Goal: Information Seeking & Learning: Learn about a topic

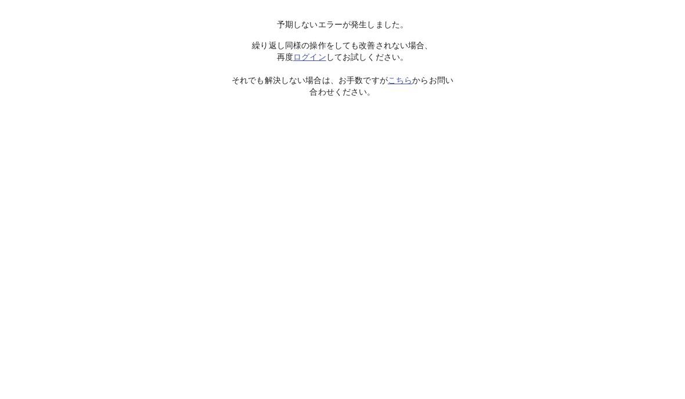
click at [305, 61] on link "ログイン" at bounding box center [309, 56] width 33 height 9
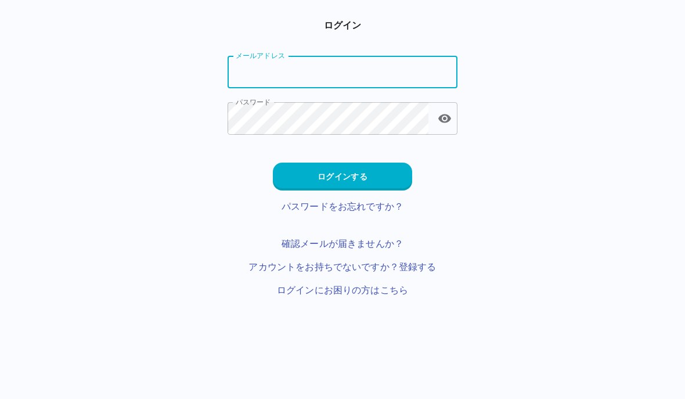
type input "**********"
click at [400, 183] on button "ログインする" at bounding box center [342, 176] width 139 height 28
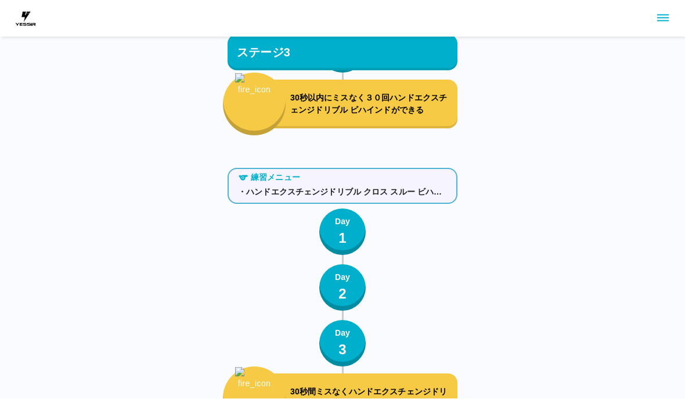
scroll to position [3020, 0]
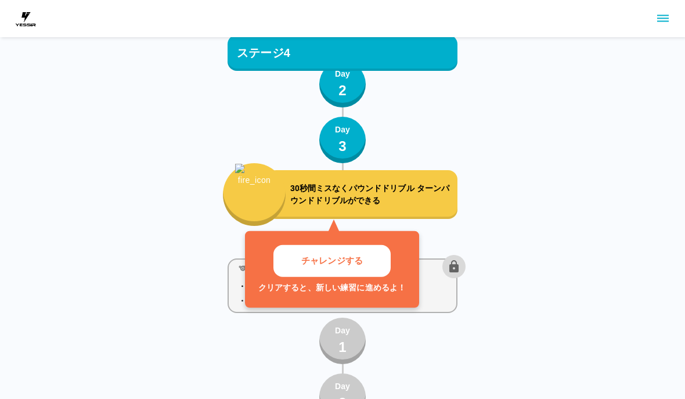
click at [389, 253] on button "チャレンジする" at bounding box center [331, 261] width 117 height 32
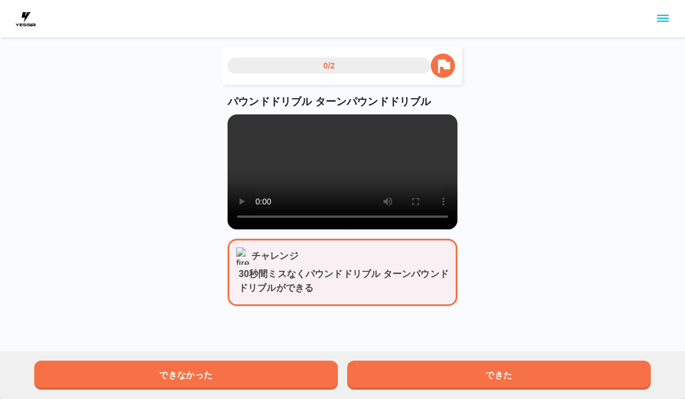
click at [585, 374] on button "できた" at bounding box center [498, 374] width 303 height 29
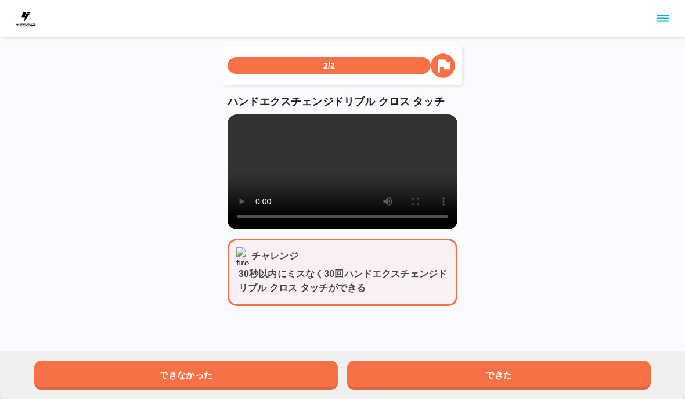
click at [582, 370] on button "できた" at bounding box center [498, 374] width 303 height 29
click at [583, 371] on button "できた" at bounding box center [498, 374] width 303 height 29
click at [584, 371] on button "できた" at bounding box center [498, 374] width 303 height 29
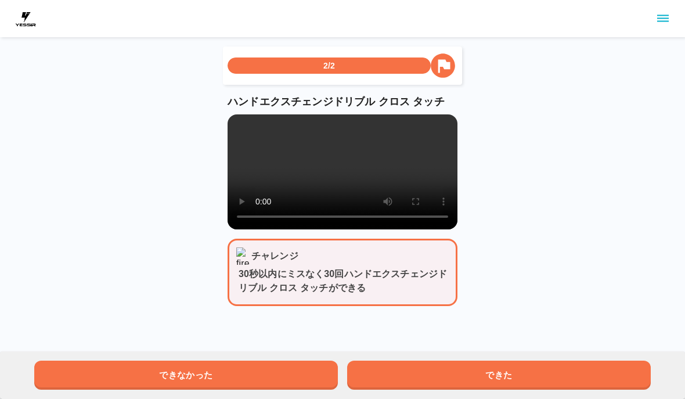
click at [584, 371] on button "できた" at bounding box center [498, 374] width 303 height 29
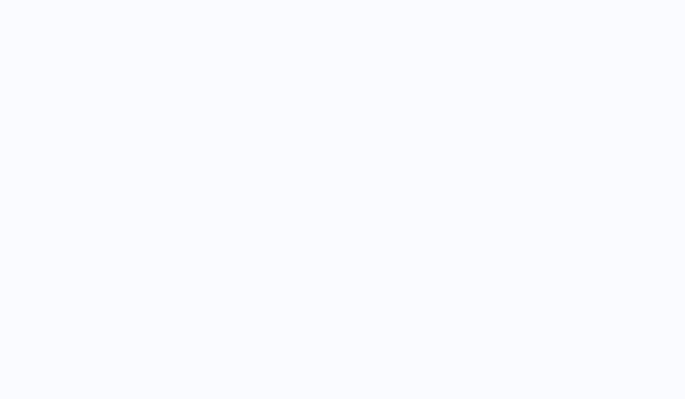
click at [664, 213] on div "スゴイネ！ おめでとう 次の練習にすすもう！ とじる" at bounding box center [342, 106] width 685 height 213
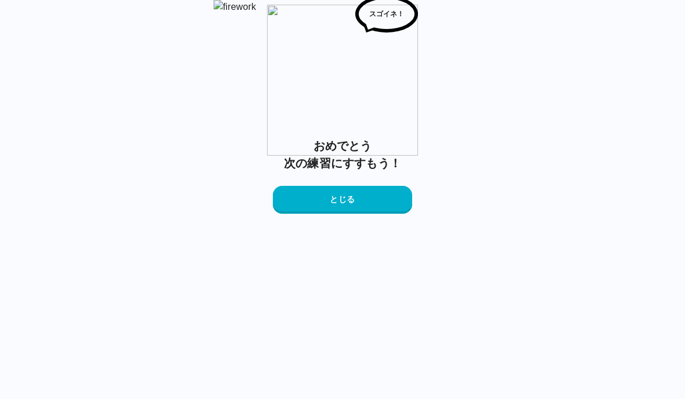
click at [398, 213] on button "とじる" at bounding box center [342, 200] width 139 height 28
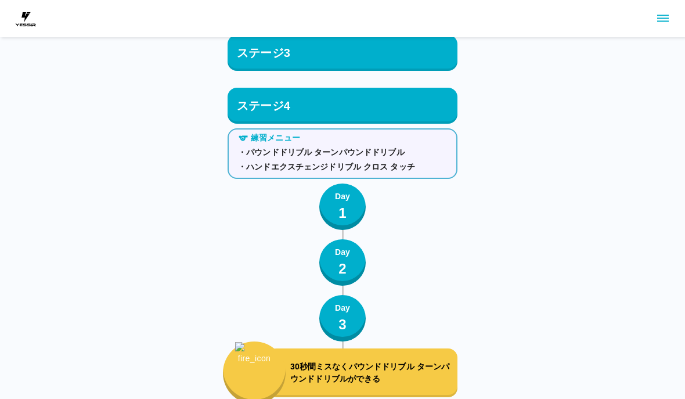
scroll to position [3158, 0]
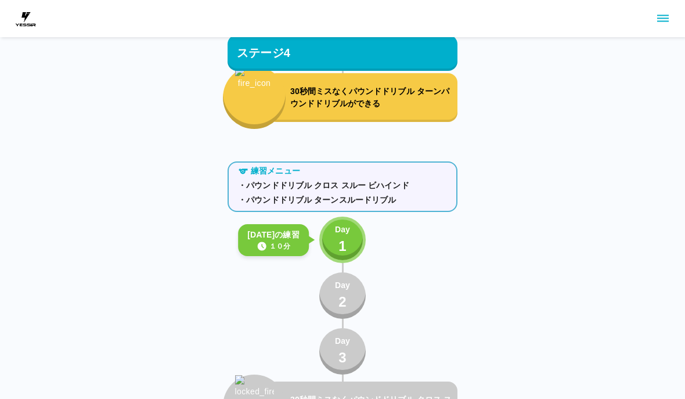
click at [344, 243] on p "1" at bounding box center [342, 246] width 8 height 21
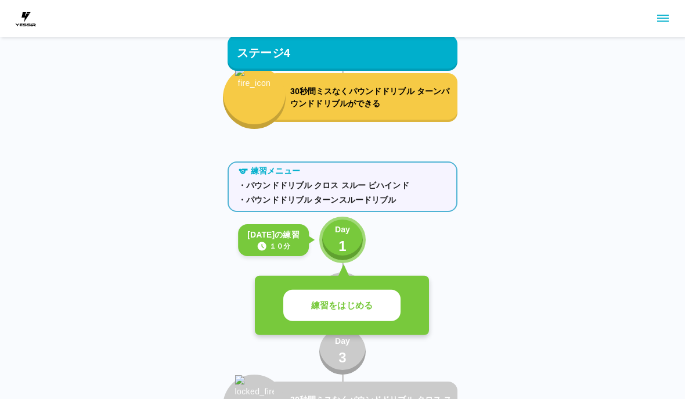
click at [375, 316] on button "練習をはじめる" at bounding box center [341, 305] width 117 height 32
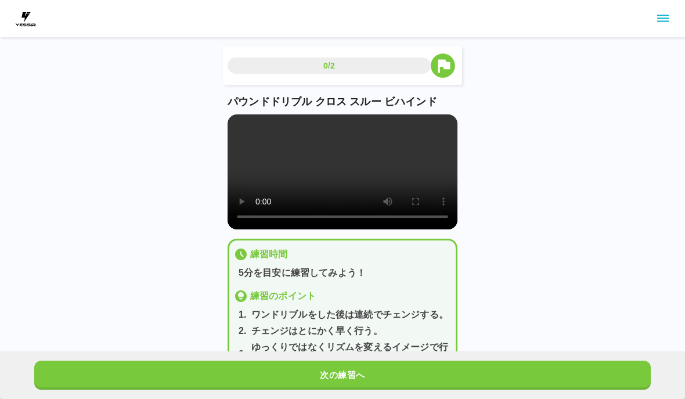
click at [342, 175] on video at bounding box center [342, 171] width 230 height 115
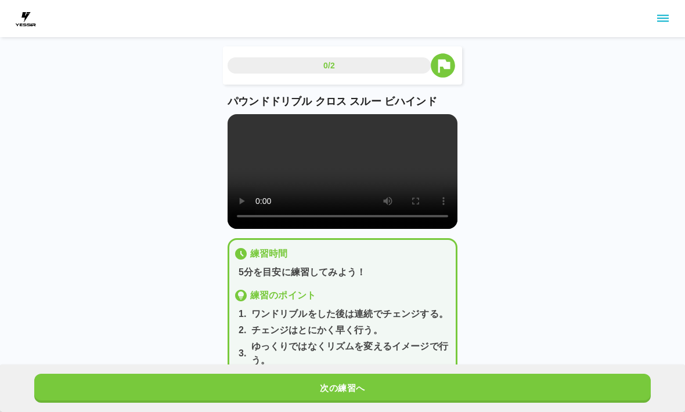
click at [244, 130] on video at bounding box center [342, 171] width 230 height 115
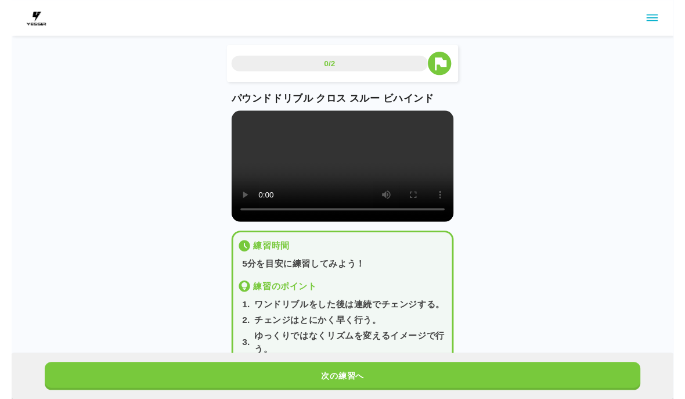
scroll to position [14, 0]
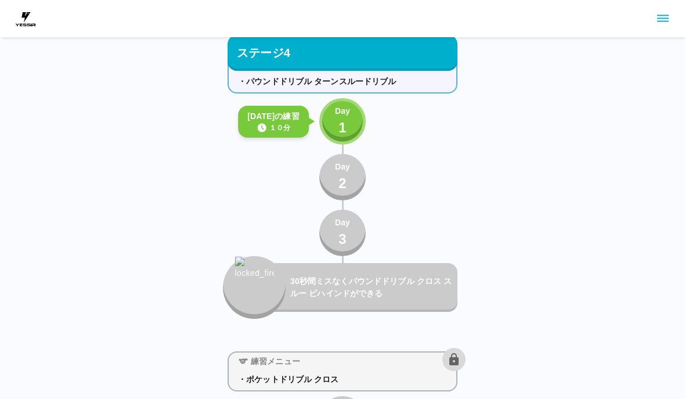
scroll to position [3236, 0]
click at [336, 118] on div "Day 1" at bounding box center [342, 120] width 15 height 33
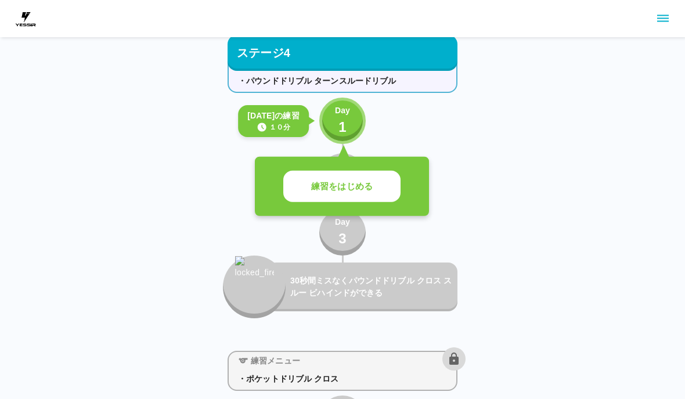
click at [392, 186] on button "練習をはじめる" at bounding box center [341, 187] width 117 height 32
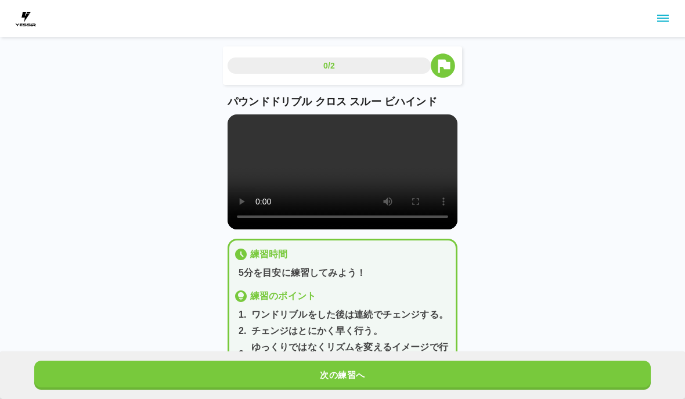
click at [482, 381] on button "次の練習へ" at bounding box center [342, 374] width 616 height 29
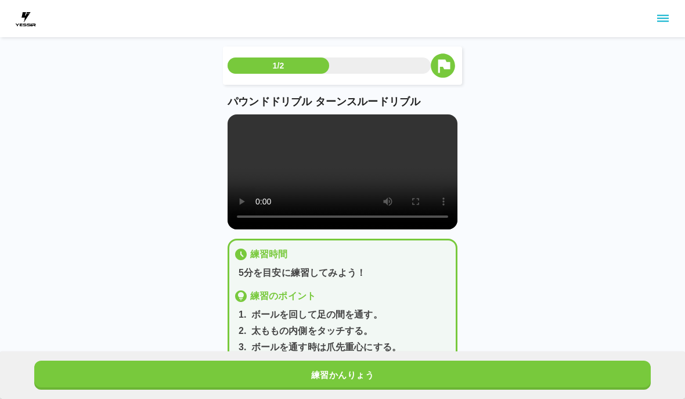
click at [487, 375] on button "練習かんりょう" at bounding box center [342, 374] width 616 height 29
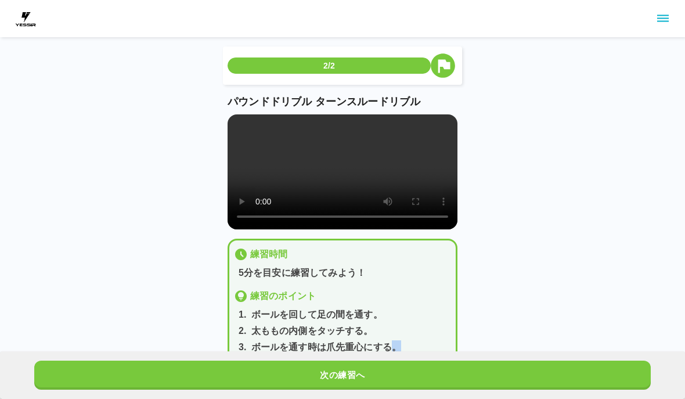
click at [513, 380] on button "次の練習へ" at bounding box center [342, 374] width 616 height 29
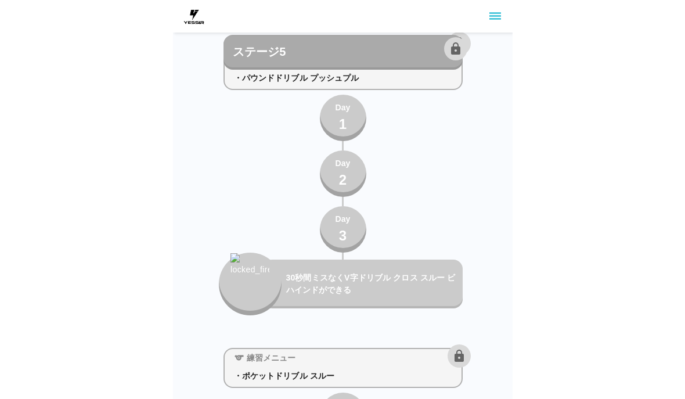
scroll to position [4210, 0]
